Goal: Use online tool/utility

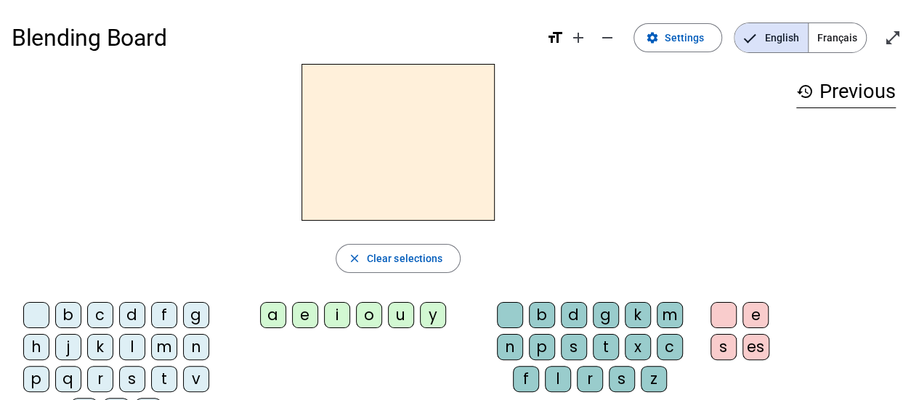
click at [842, 29] on span "Français" at bounding box center [836, 37] width 57 height 29
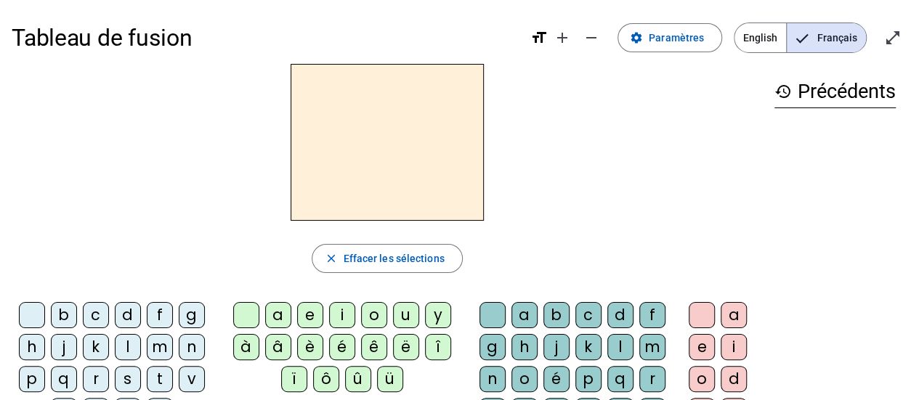
scroll to position [73, 0]
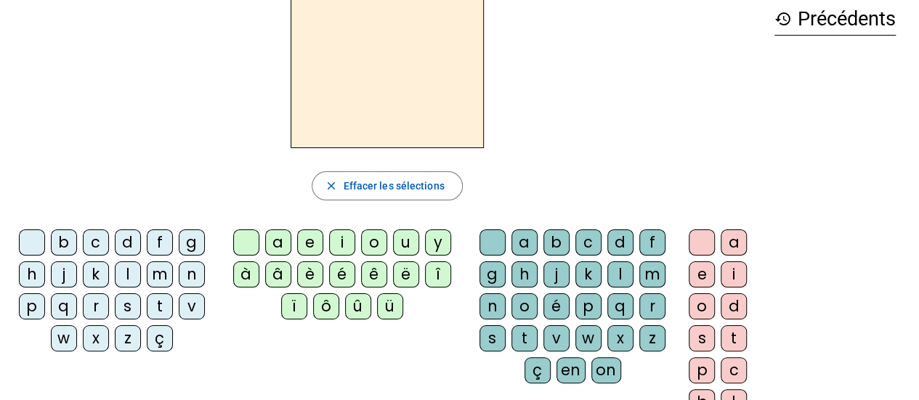
click at [158, 272] on div "m" at bounding box center [160, 274] width 26 height 26
click at [283, 239] on div "a" at bounding box center [278, 242] width 26 height 26
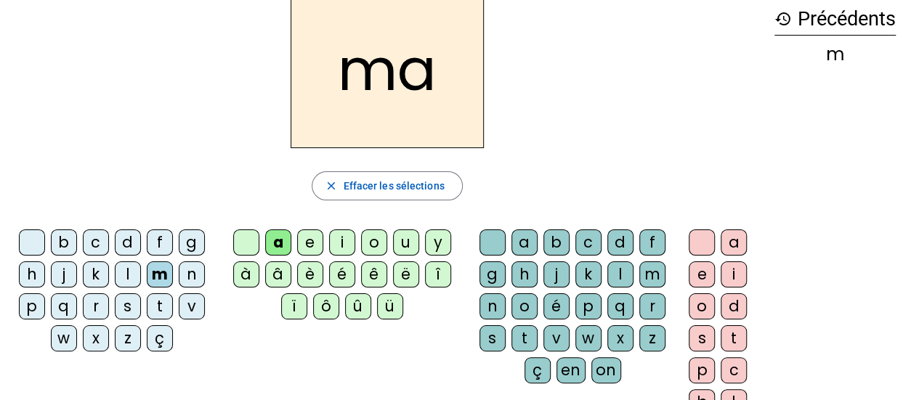
scroll to position [0, 0]
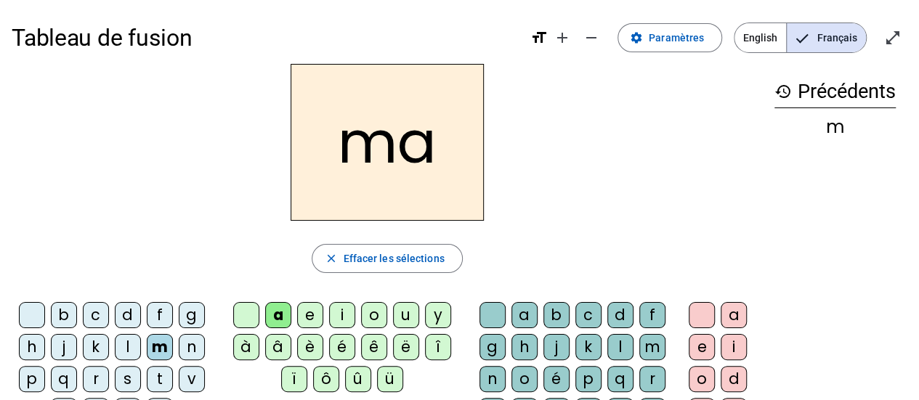
click at [855, 126] on div "m" at bounding box center [834, 126] width 121 height 17
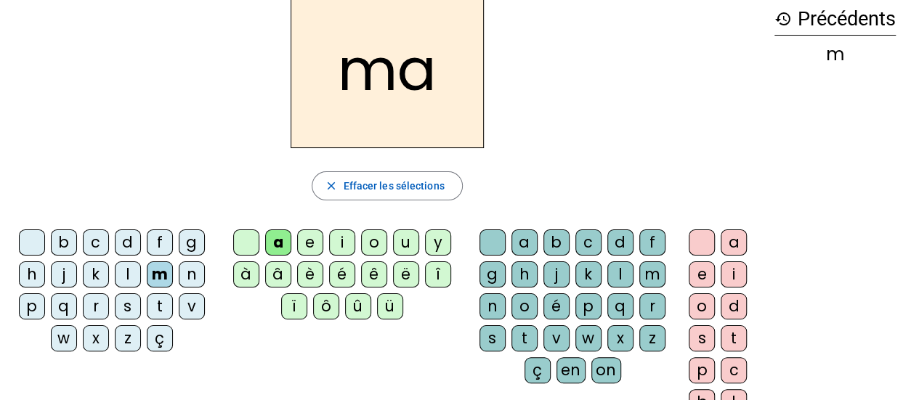
click at [131, 306] on div "s" at bounding box center [128, 306] width 26 height 26
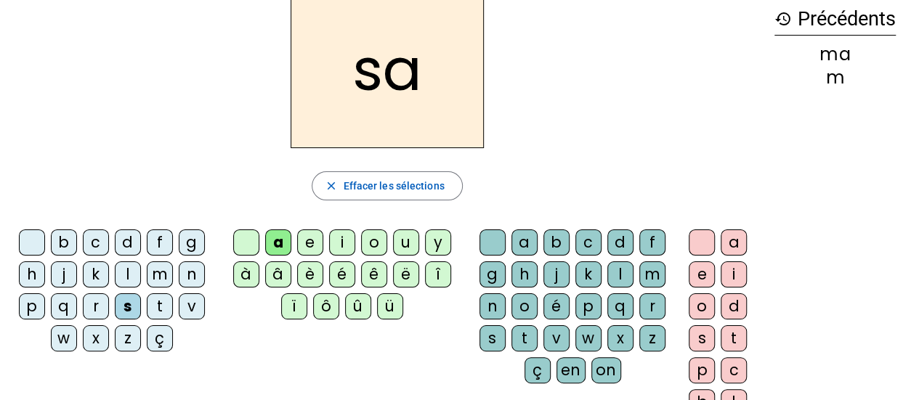
click at [99, 305] on div "r" at bounding box center [96, 306] width 26 height 26
click at [168, 245] on div "f" at bounding box center [160, 242] width 26 height 26
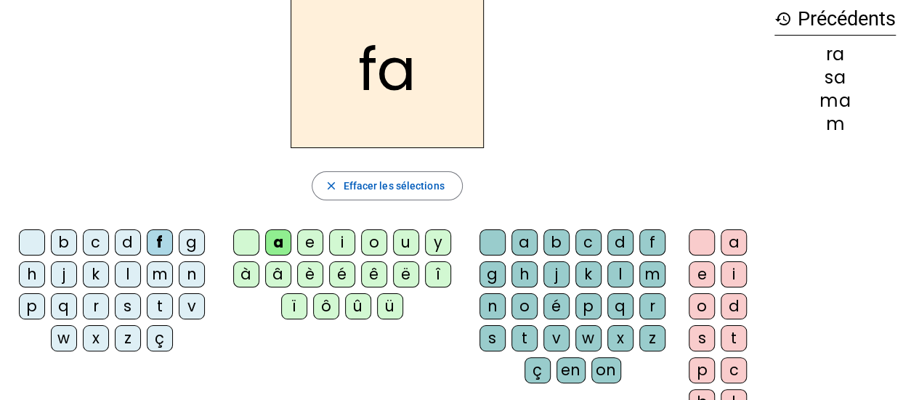
click at [118, 275] on div "l" at bounding box center [128, 274] width 26 height 26
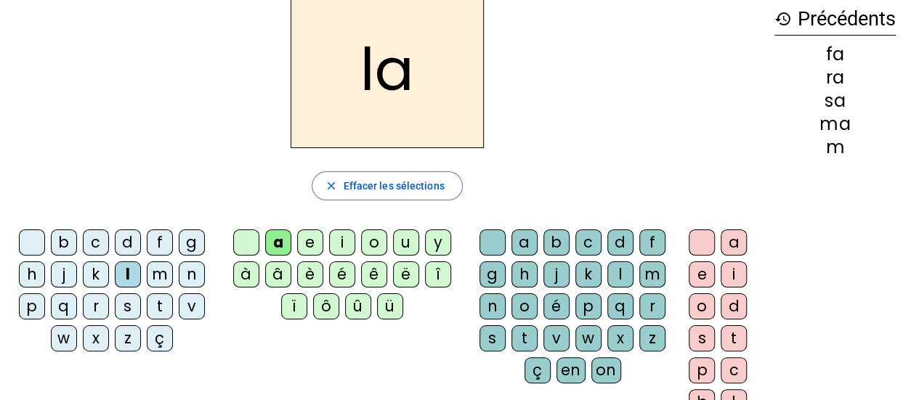
click at [30, 268] on div "h" at bounding box center [32, 274] width 26 height 26
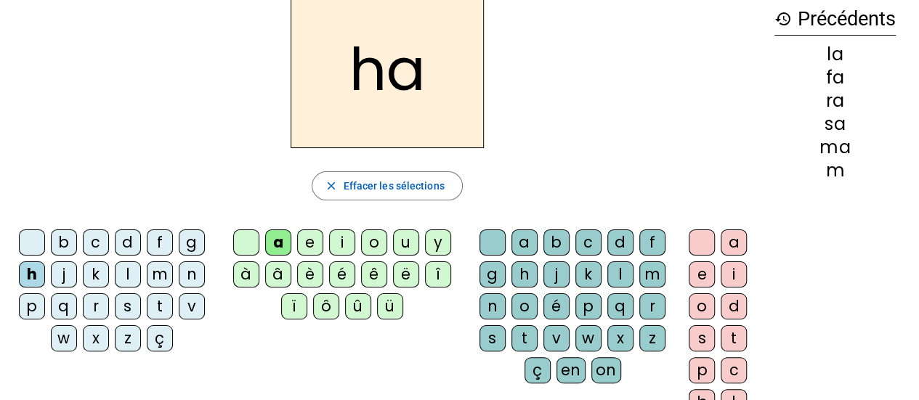
click at [31, 304] on div "p" at bounding box center [32, 306] width 26 height 26
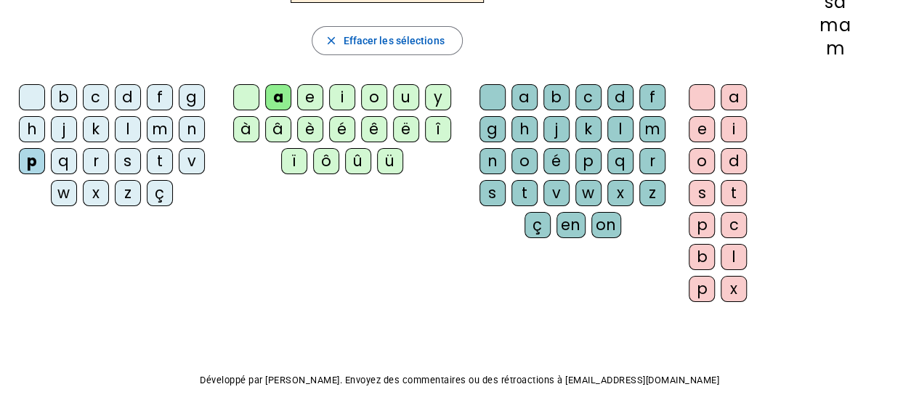
scroll to position [0, 0]
